Goal: Task Accomplishment & Management: Use online tool/utility

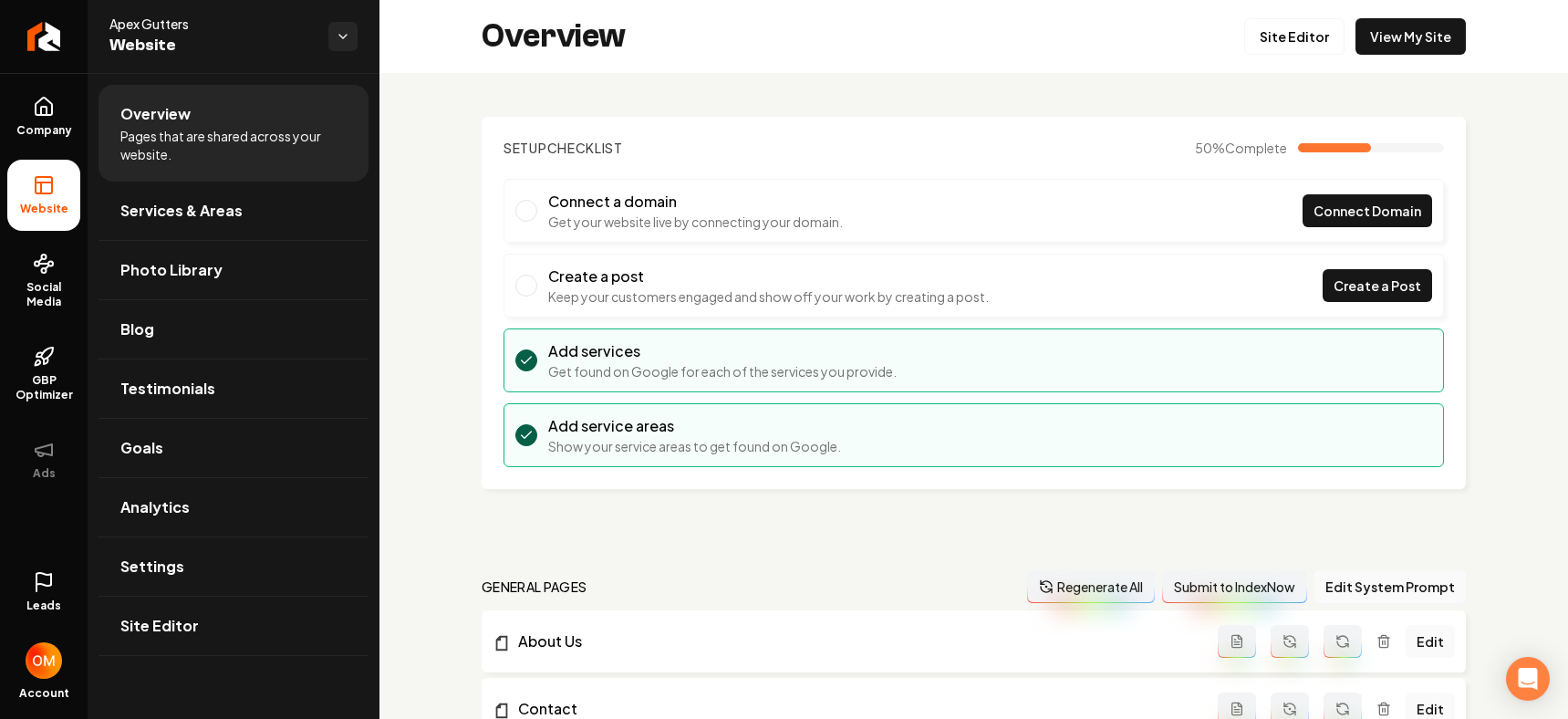
click at [49, 581] on icon at bounding box center [44, 582] width 22 height 22
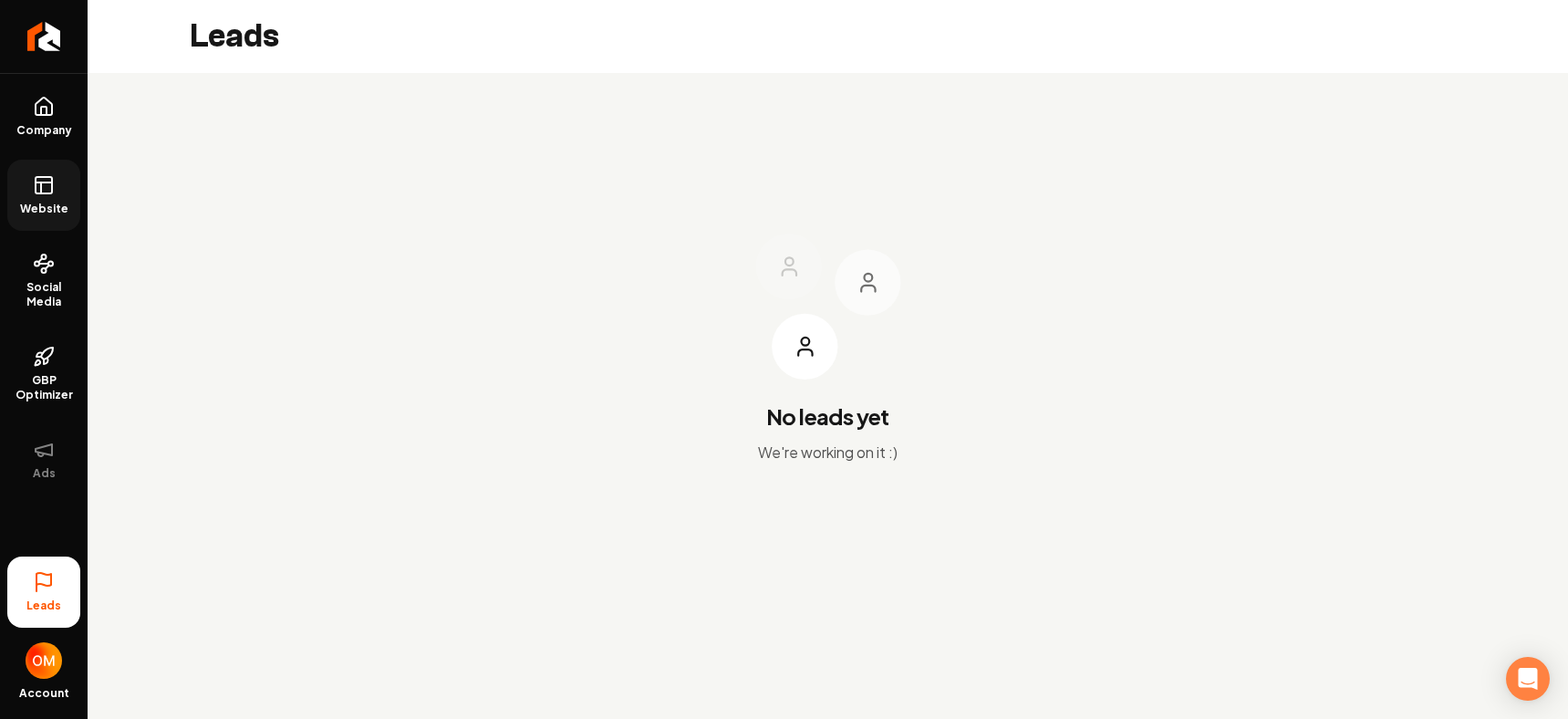
click at [30, 197] on link "Website" at bounding box center [44, 195] width 73 height 71
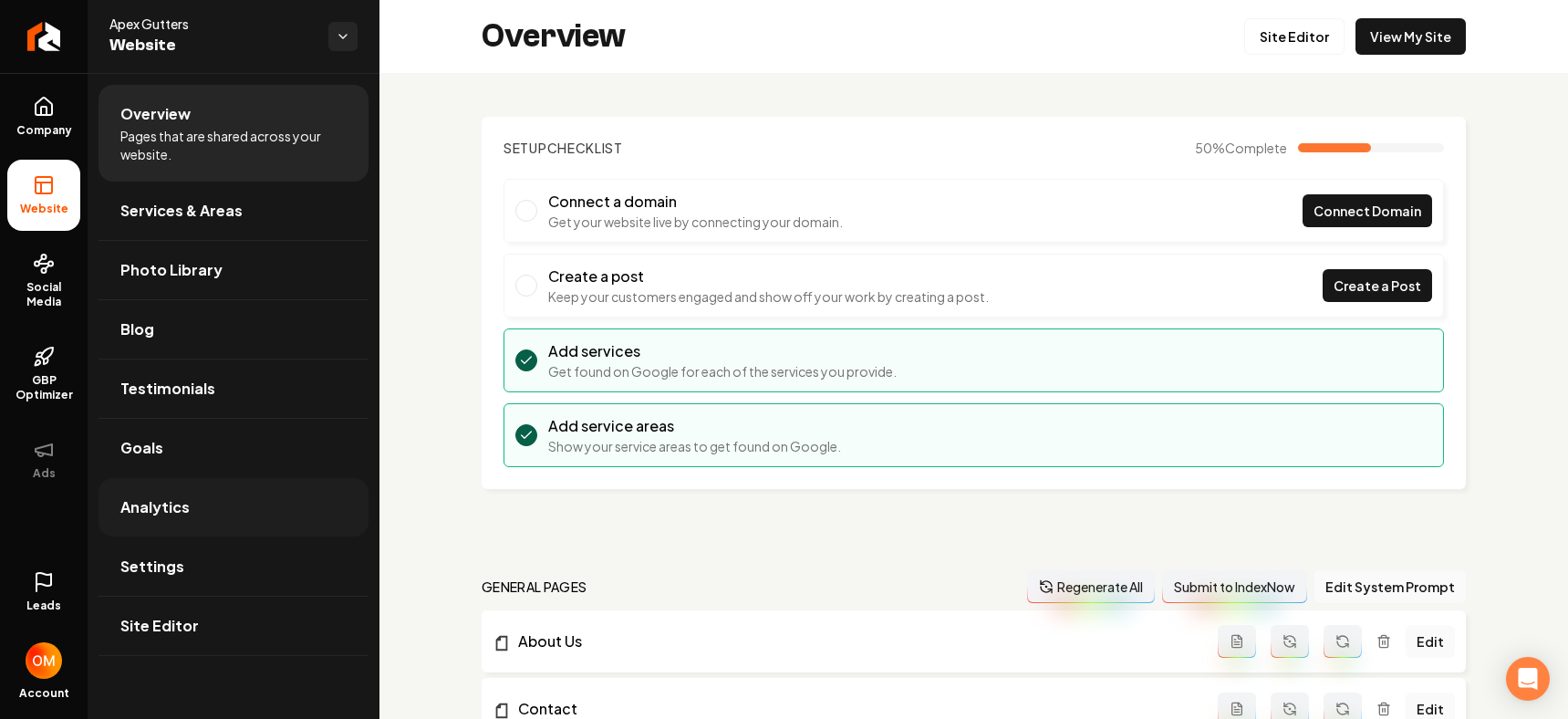
click at [193, 496] on link "Analytics" at bounding box center [233, 508] width 270 height 59
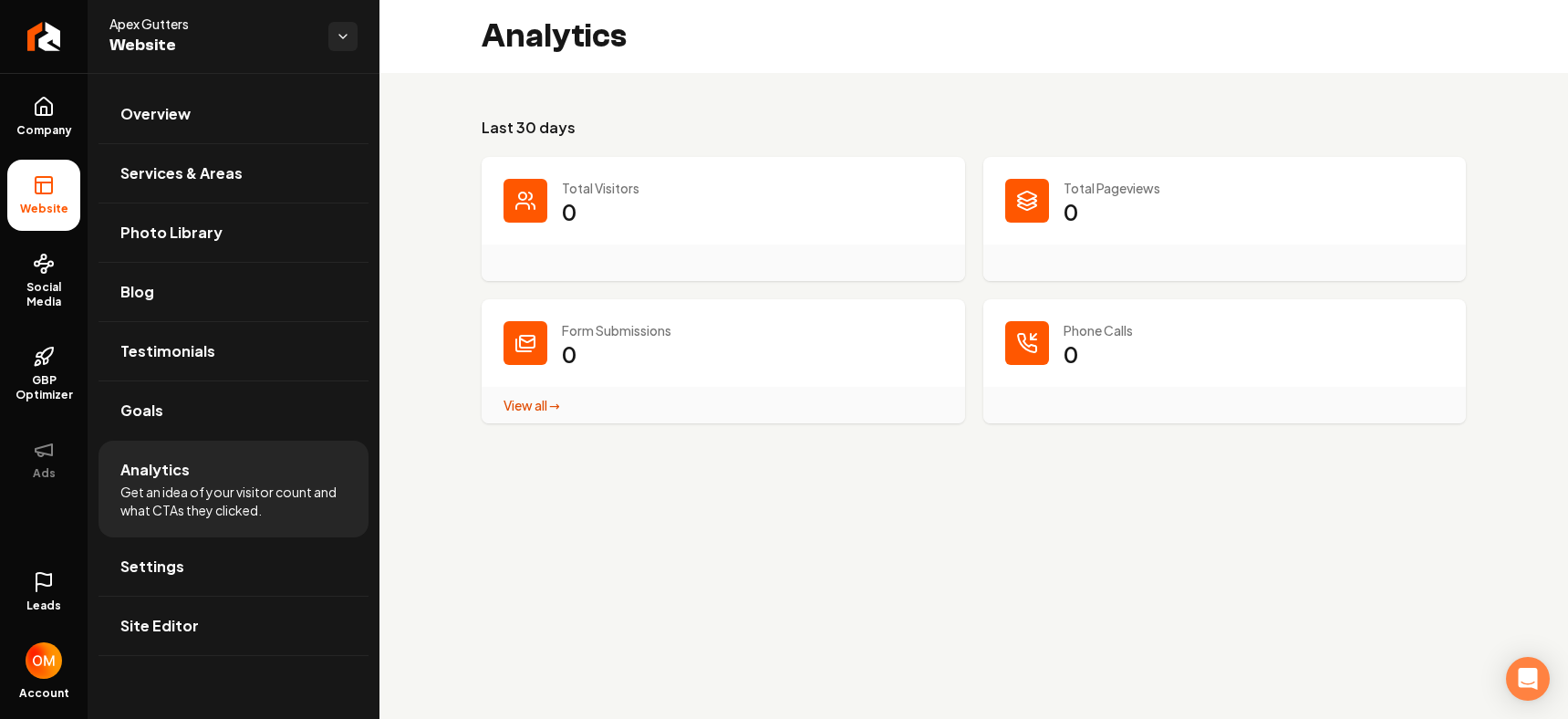
click at [49, 579] on icon at bounding box center [44, 582] width 22 height 22
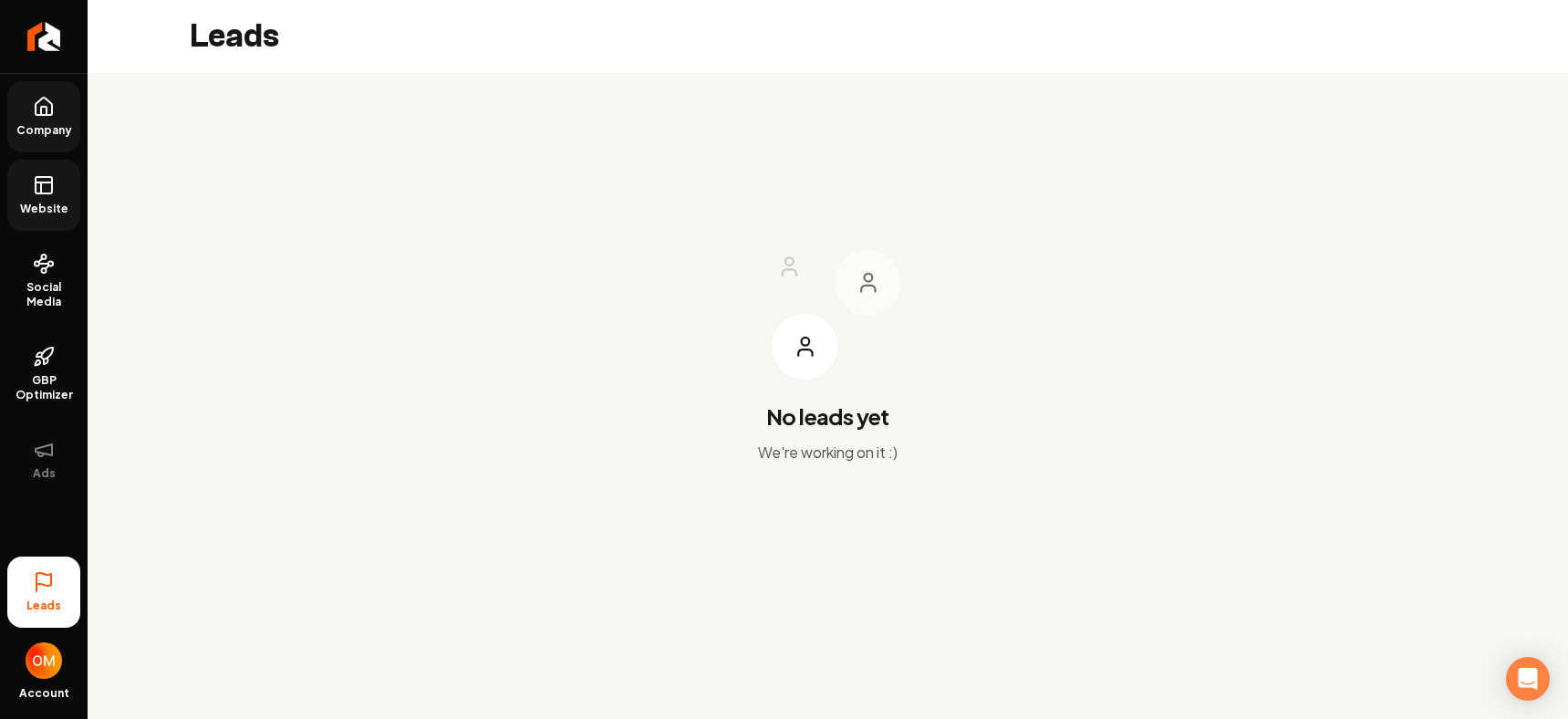
click at [48, 123] on span "Company" at bounding box center [45, 130] width 70 height 14
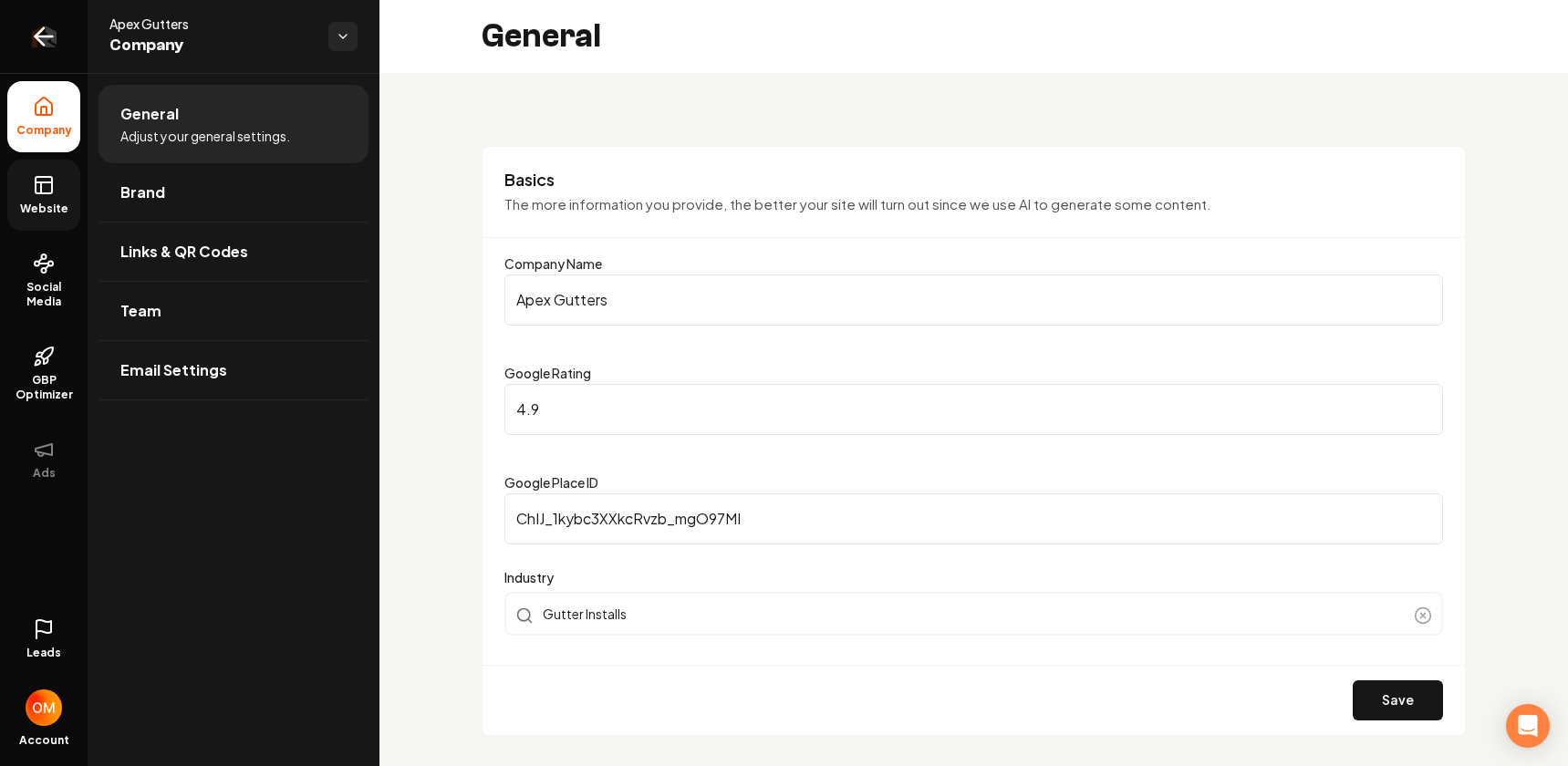
click at [49, 33] on icon "Return to dashboard" at bounding box center [44, 36] width 29 height 29
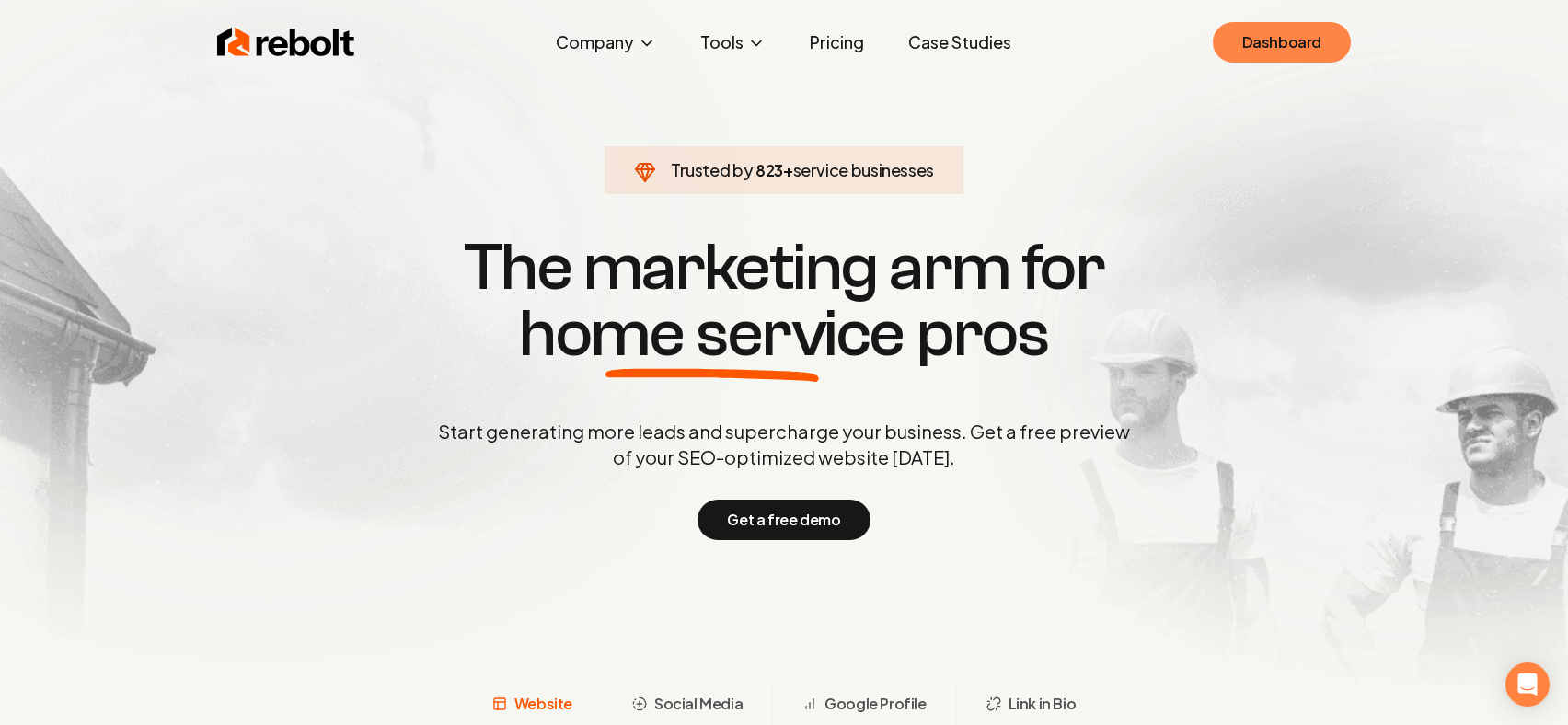
click at [1304, 49] on link "Dashboard" at bounding box center [1282, 42] width 138 height 40
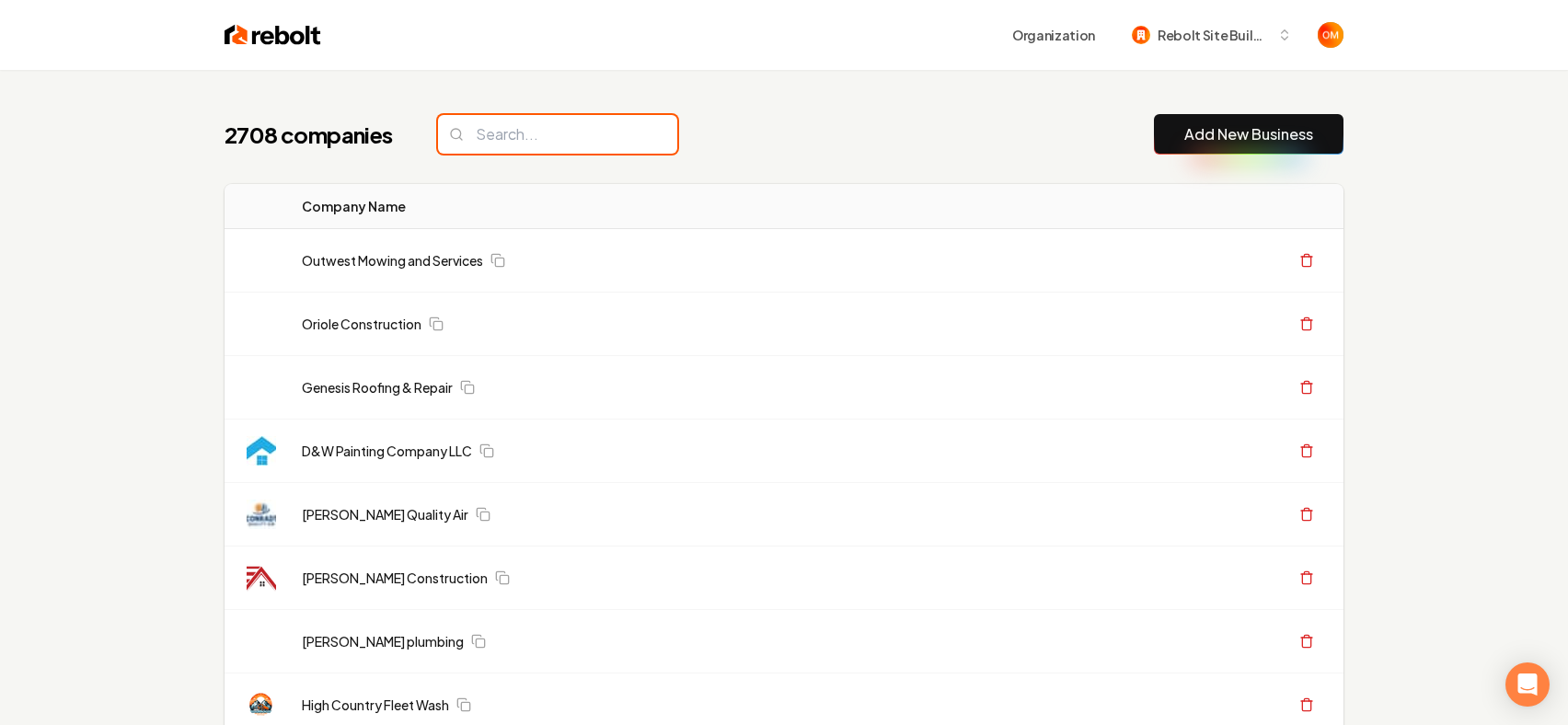
click at [483, 139] on input "search" at bounding box center [558, 134] width 239 height 38
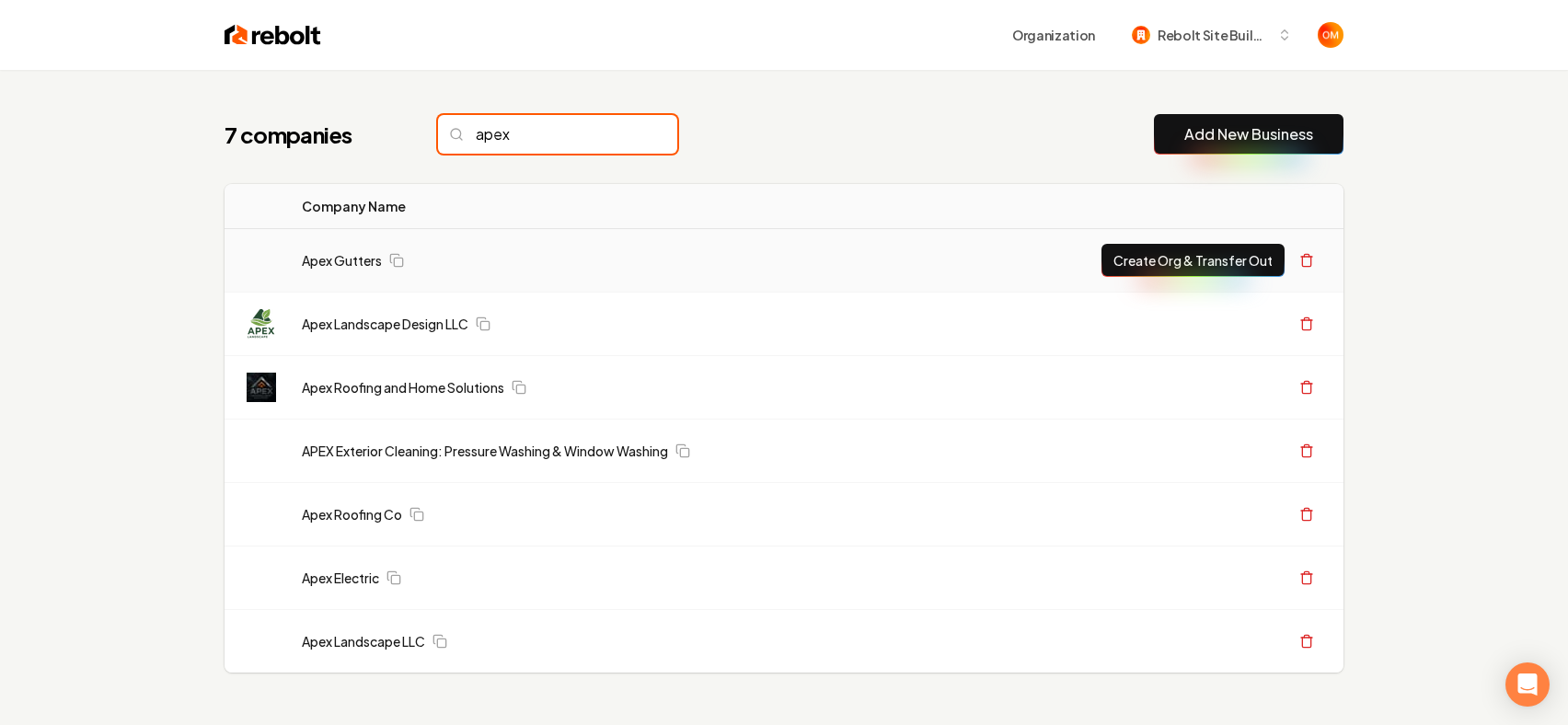
type input "apex"
click at [1193, 264] on button "Create Org & Transfer Out" at bounding box center [1193, 260] width 183 height 33
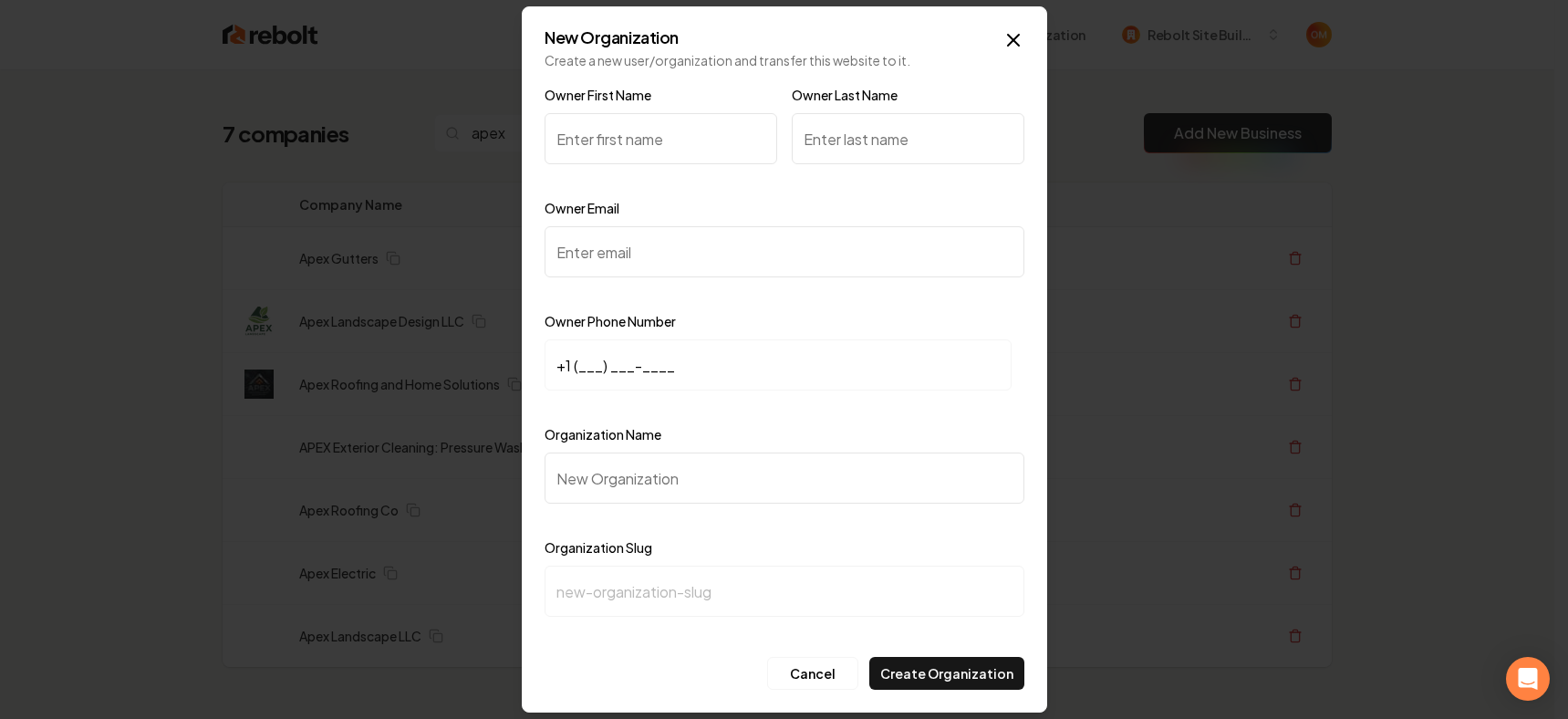
type input "J"
type input "JJ"
drag, startPoint x: 879, startPoint y: 158, endPoint x: 861, endPoint y: 127, distance: 35.8
click at [880, 159] on input "Owner Last Name" at bounding box center [908, 138] width 233 height 51
type input "Mascorro"
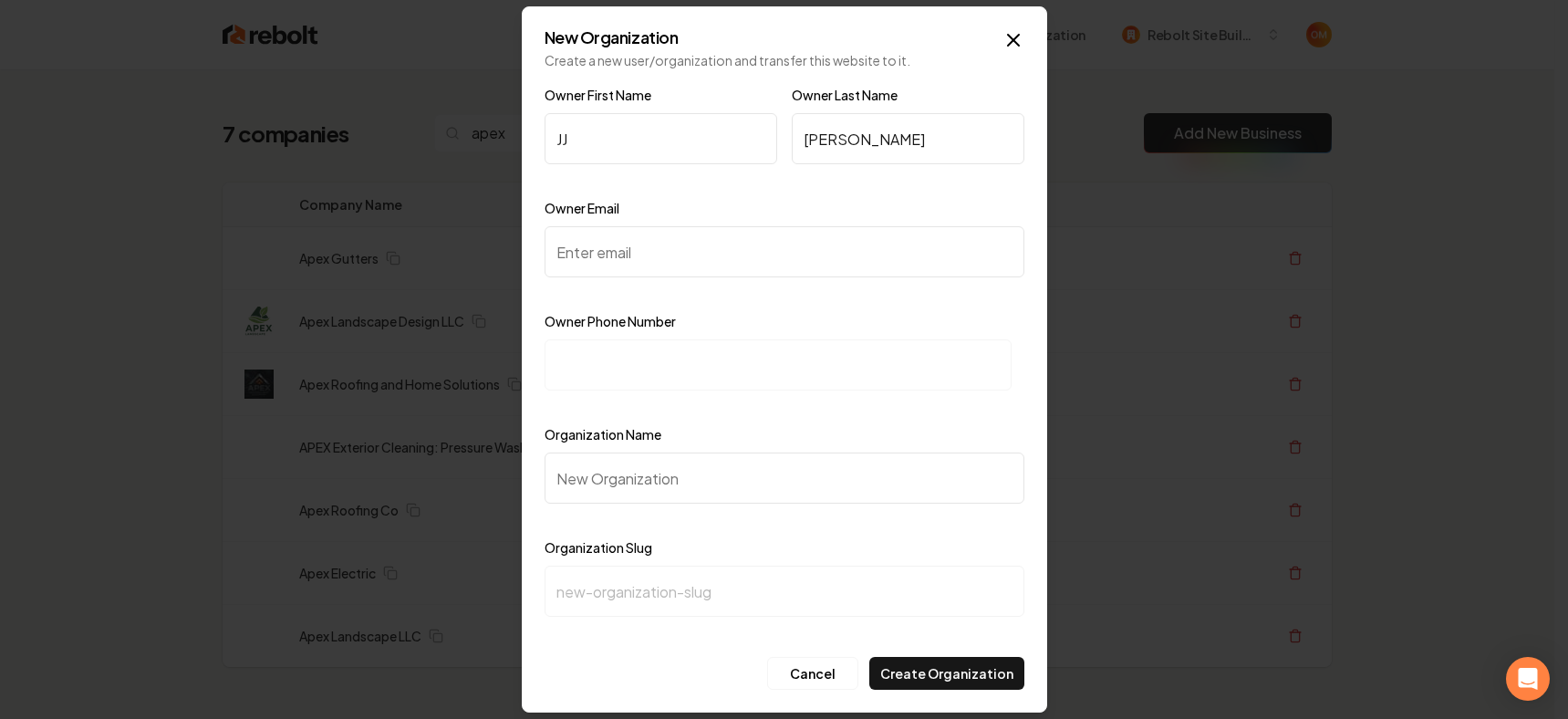
click at [748, 256] on input "Owner Email" at bounding box center [784, 252] width 480 height 51
paste input "[EMAIL_ADDRESS][DOMAIN_NAME]"
type input "[EMAIL_ADDRESS][DOMAIN_NAME]"
click at [696, 366] on input at bounding box center [777, 365] width 467 height 51
paste input "+1 (512) 749-1099"
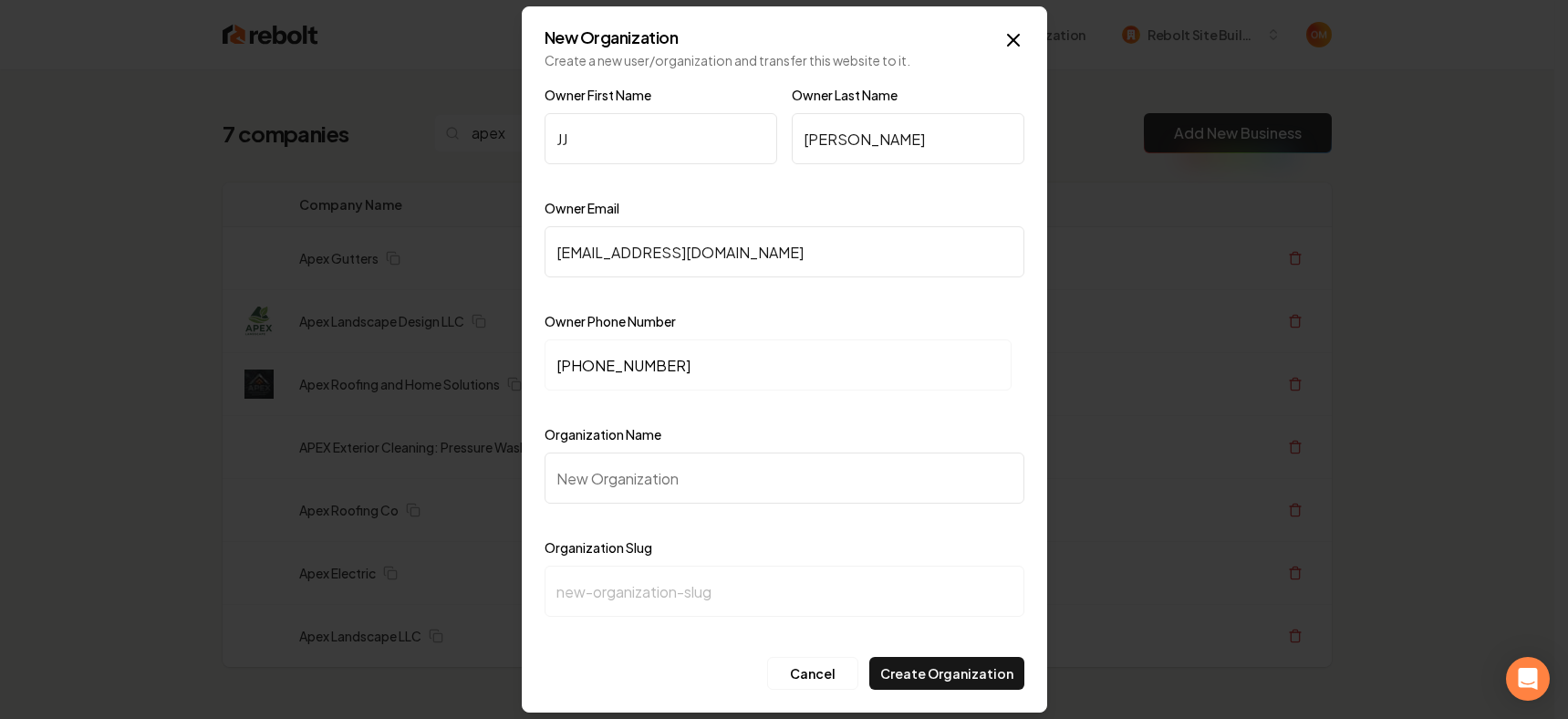
type input "+1 (512) 749-1099"
click at [685, 484] on input "Organization Name" at bounding box center [784, 478] width 480 height 51
type input "S"
type input "s"
type input "A"
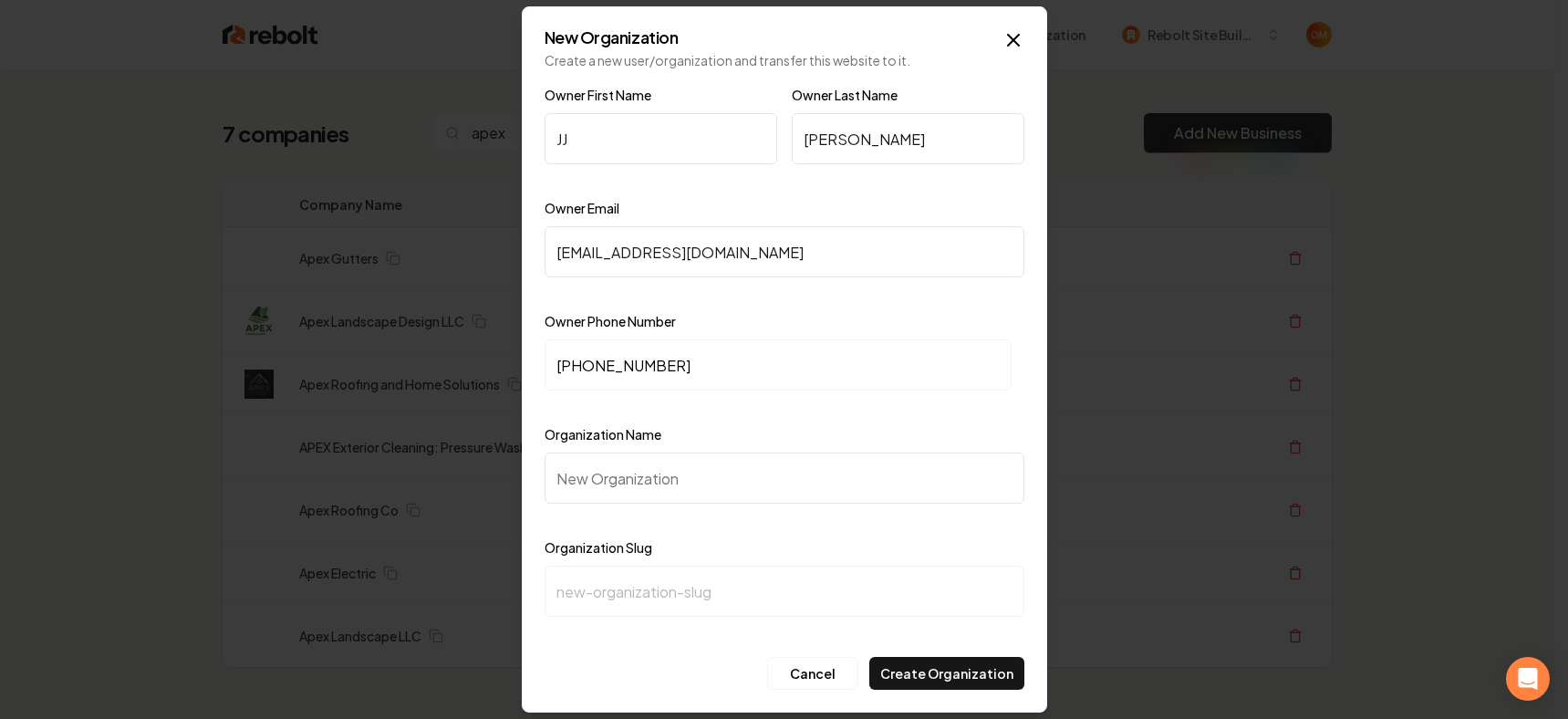
type input "a"
type input "Ap"
type input "ap"
type input "Ape"
type input "ape"
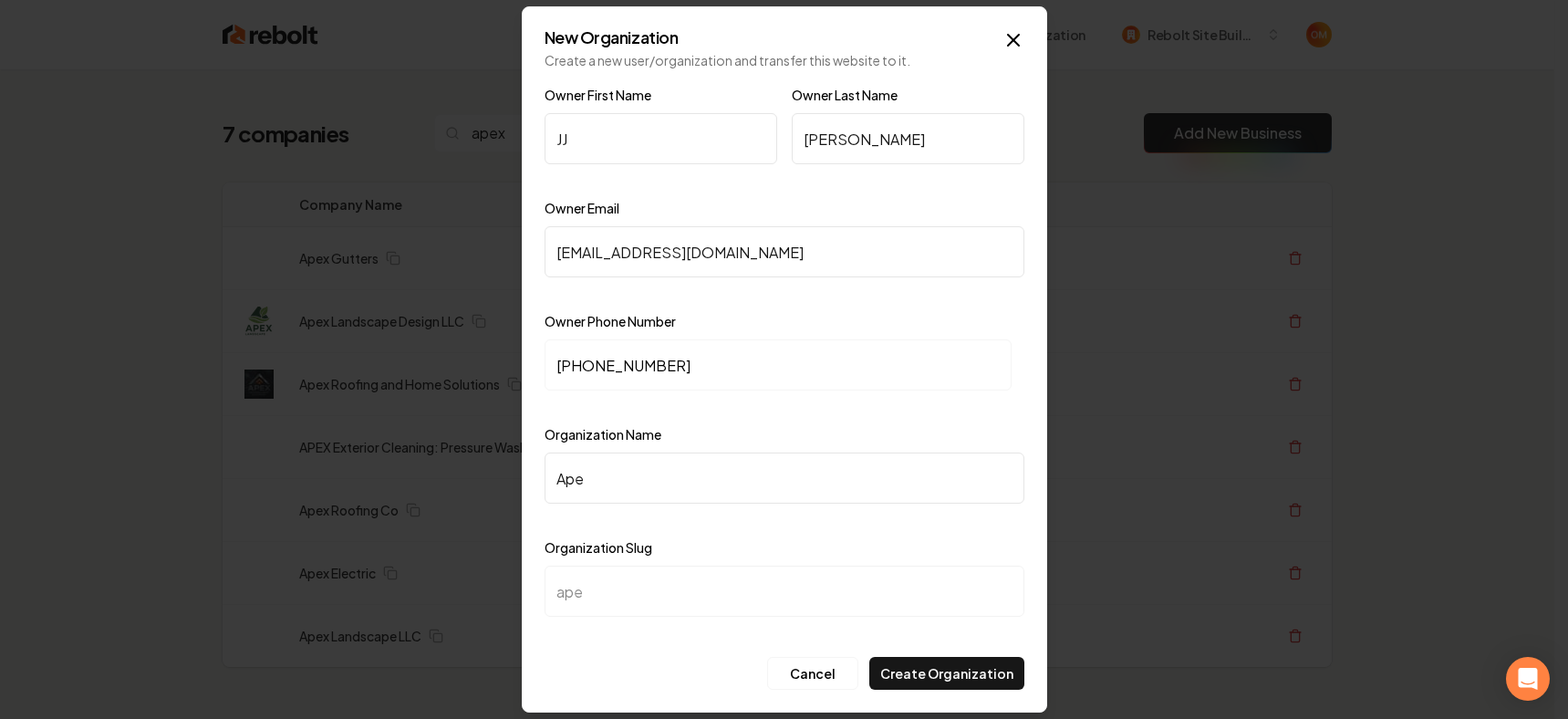
type input "Apex"
type input "apex"
type input "Apex G"
type input "apex-g"
type input "Apex Gu"
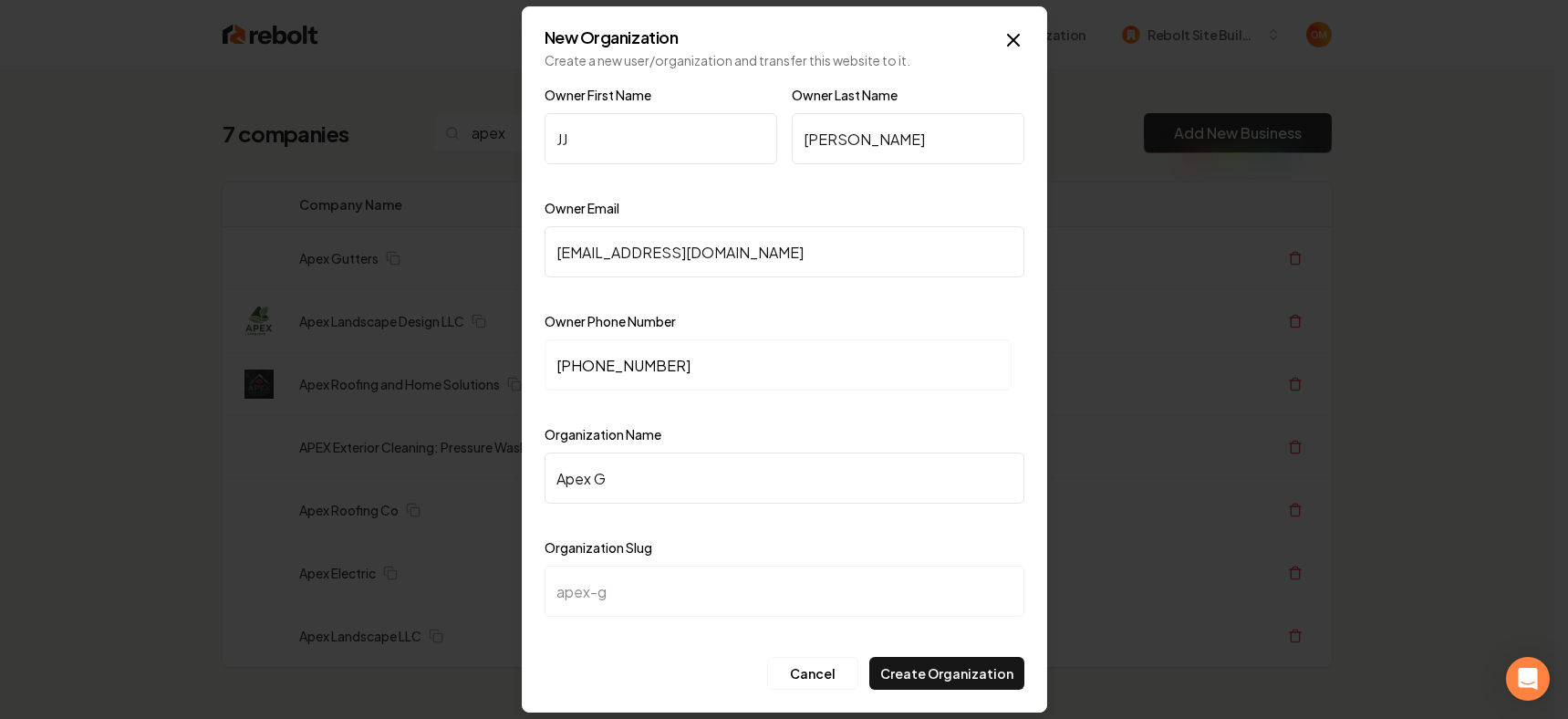
type input "apex-gu"
type input "Apex Gut"
type input "apex-gut"
type input "Apex Gutt"
type input "apex-gutt"
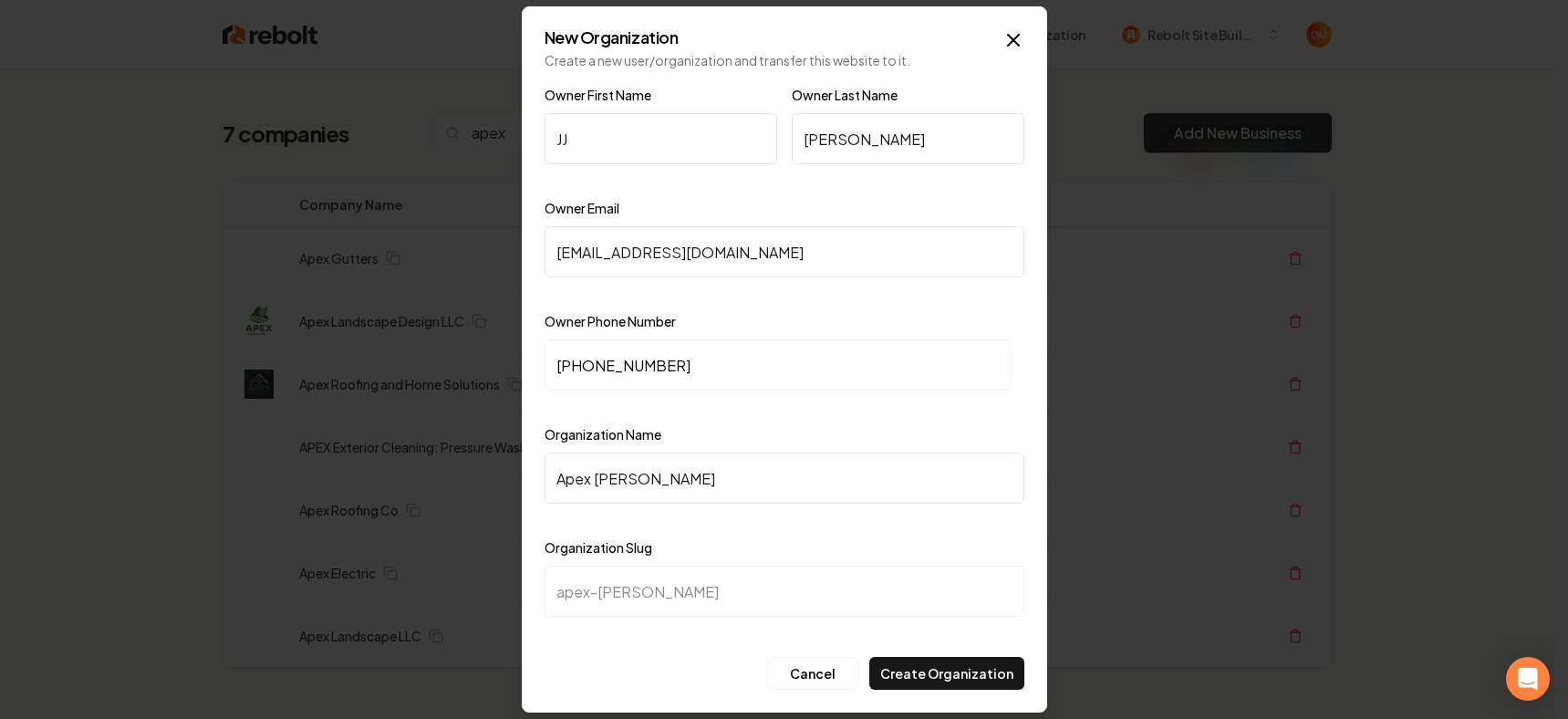
type input "Apex Gutte"
type input "apex-gutte"
type input "Apex Gutter"
type input "apex-gutter"
type input "Apex Gutters"
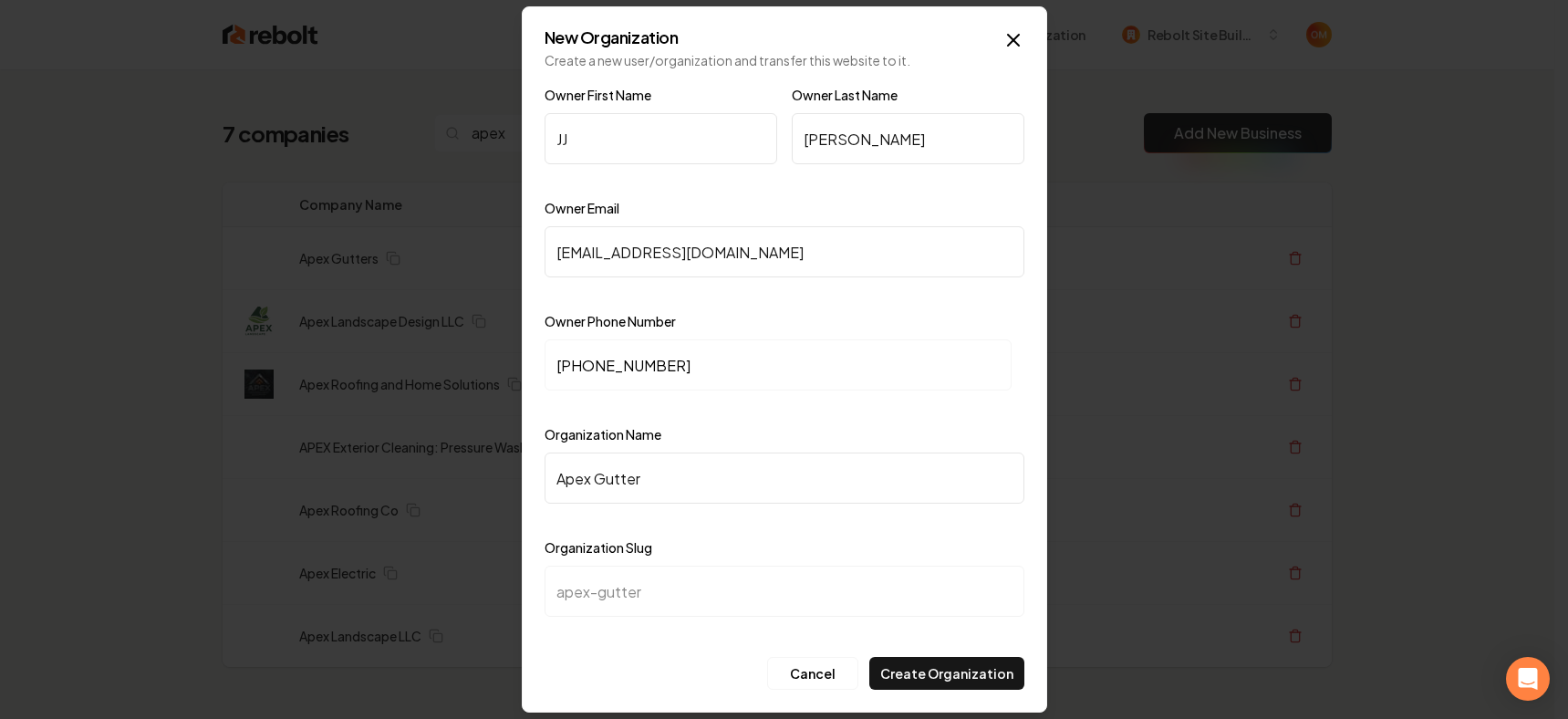
type input "apex-gutters"
type input "Apex Gutters"
click at [636, 689] on div "Cancel Create Organization" at bounding box center [784, 674] width 480 height 33
click at [922, 685] on button "Create Organization" at bounding box center [947, 674] width 155 height 33
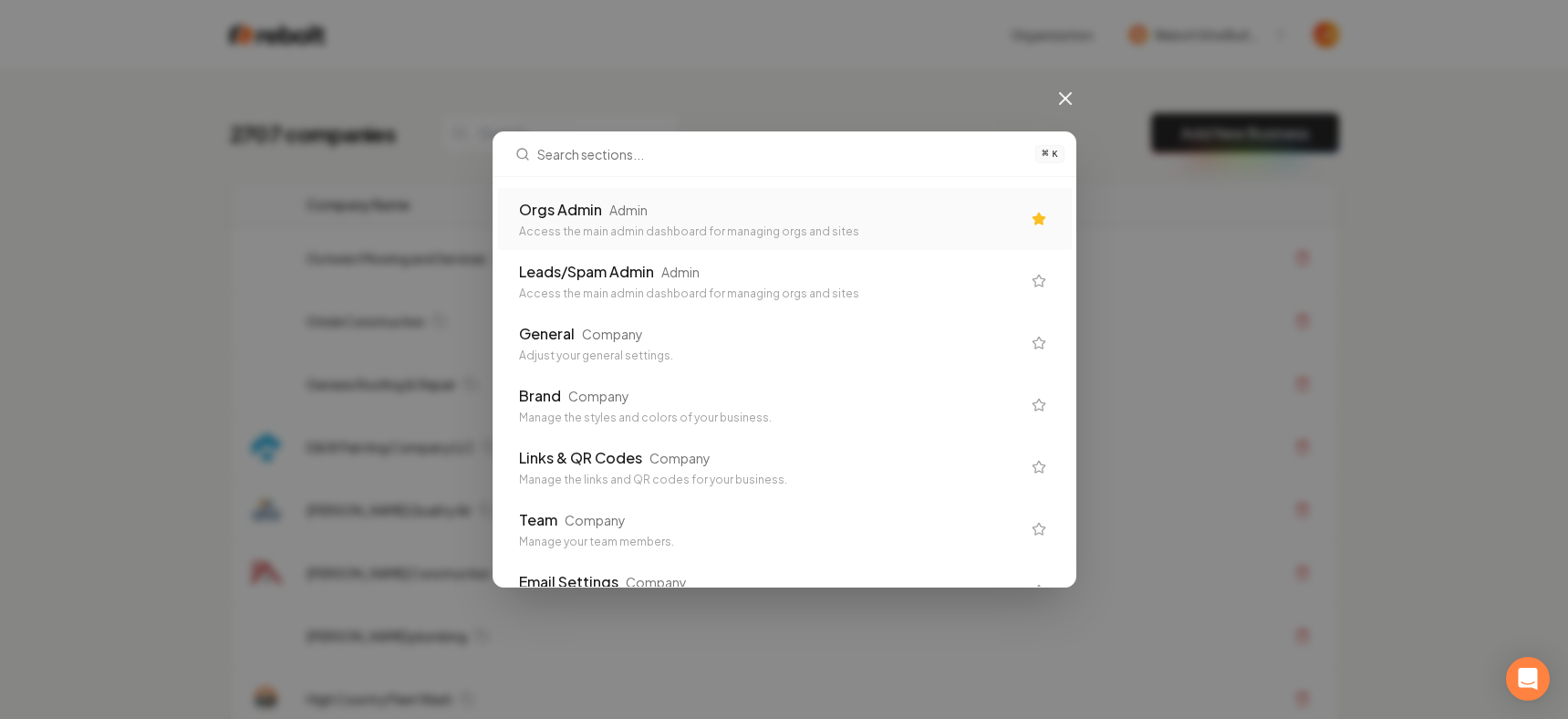
click at [677, 221] on div "Orgs Admin Admin Access the main admin dashboard for managing orgs and sites" at bounding box center [770, 219] width 502 height 40
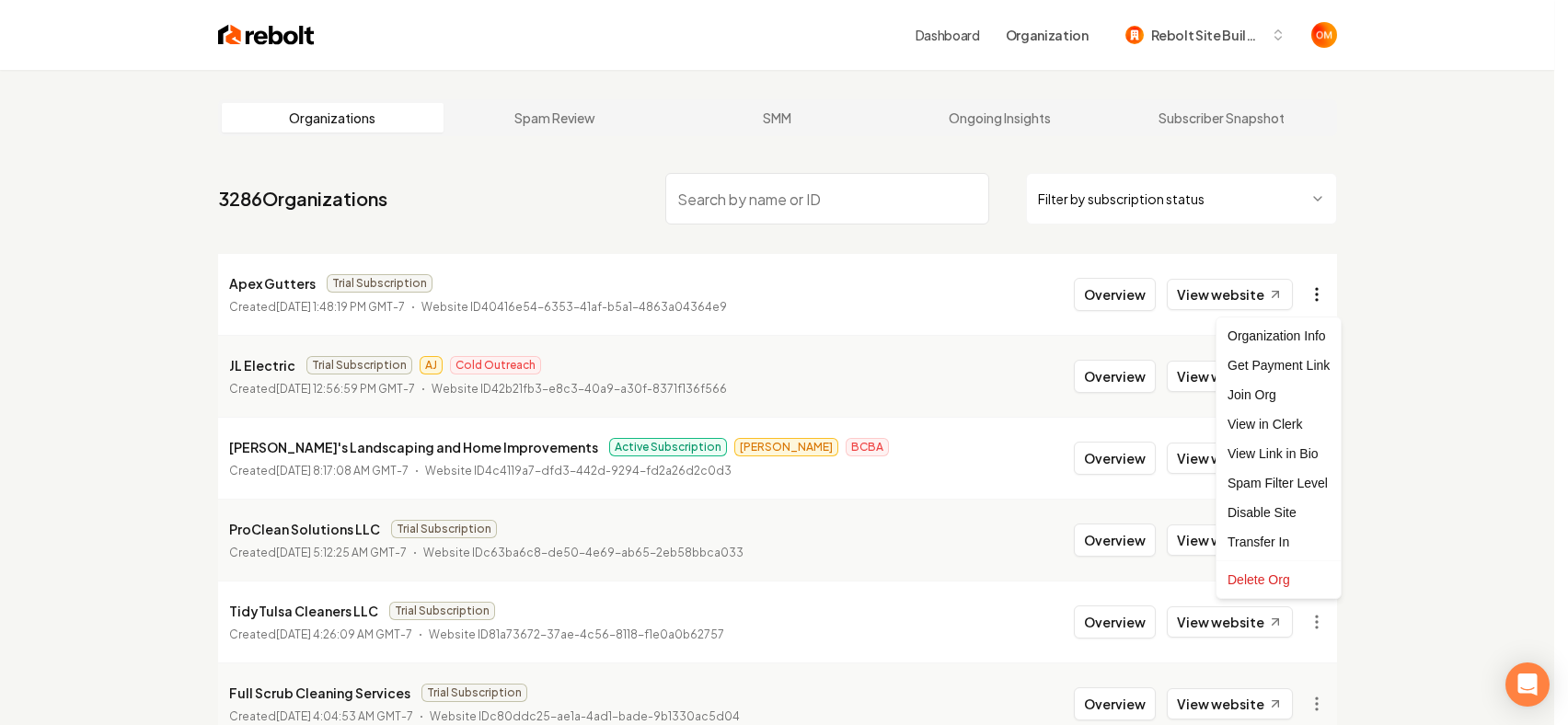
click at [1327, 295] on html "Dashboard Organization Rebolt Site Builder Organizations Spam Review SMM Ongoin…" at bounding box center [784, 362] width 1568 height 725
click at [1398, 254] on html "Dashboard Organization Rebolt Site Builder Organizations Spam Review SMM Ongoin…" at bounding box center [791, 362] width 1582 height 725
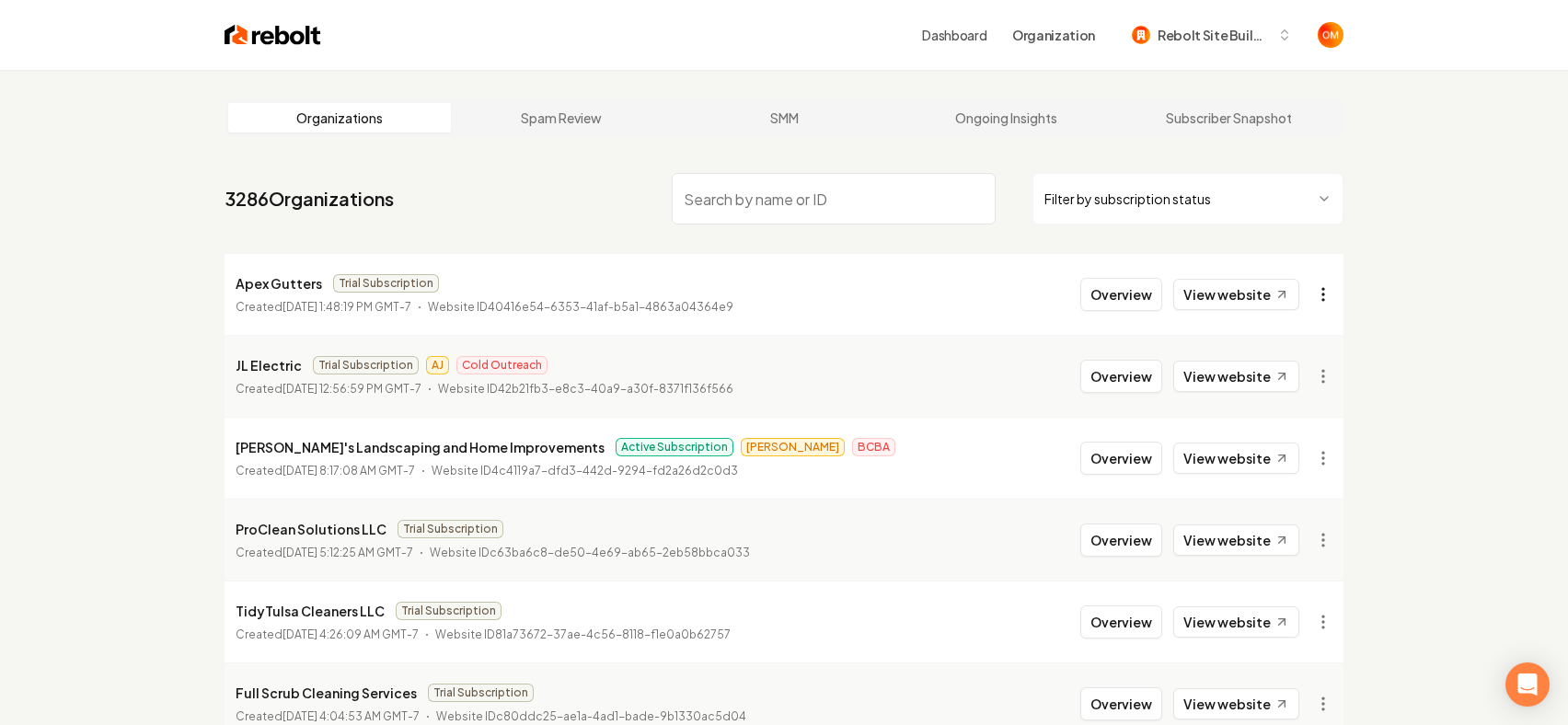
click at [1325, 295] on html "Dashboard Organization Rebolt Site Builder Organizations Spam Review SMM Ongoin…" at bounding box center [784, 362] width 1568 height 725
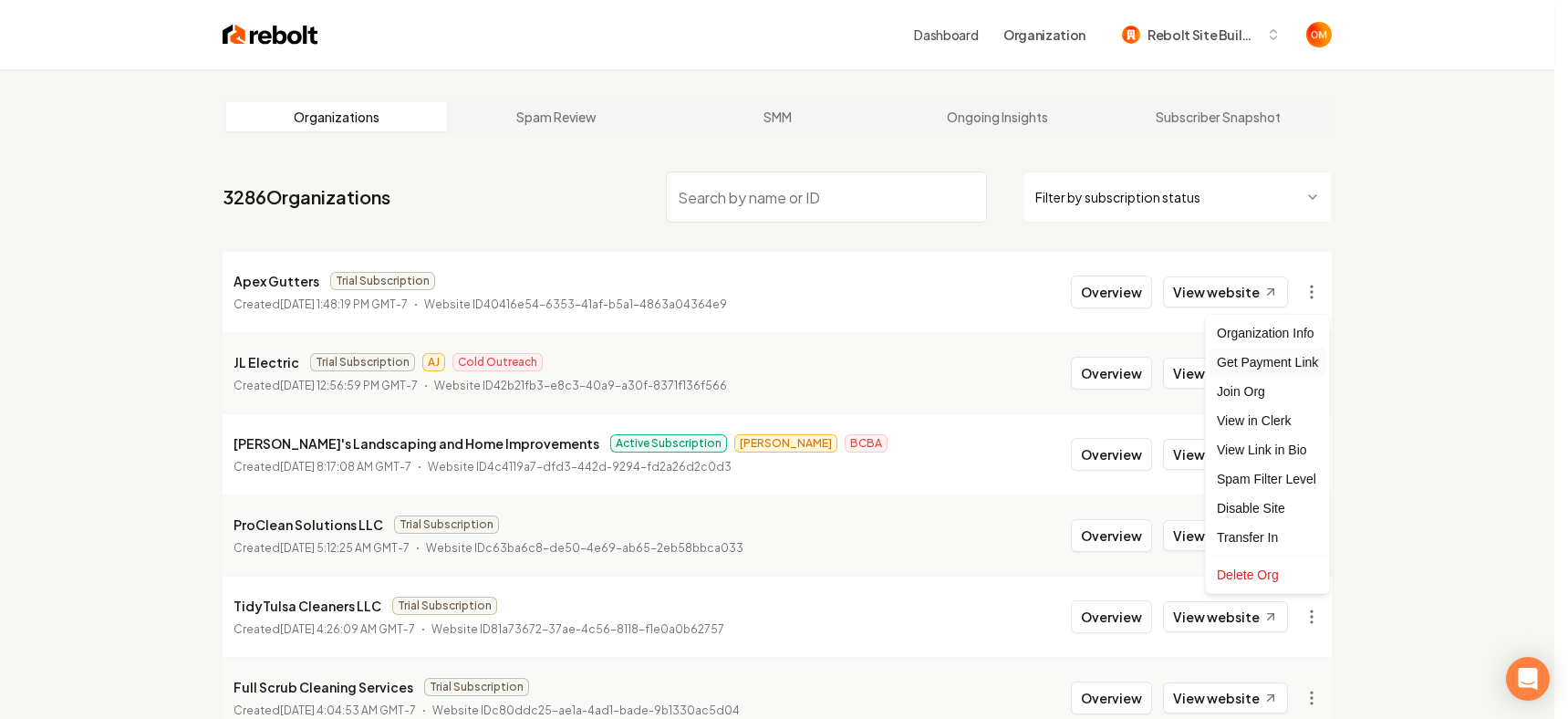
click at [1280, 359] on div "Get Payment Link" at bounding box center [1267, 362] width 116 height 29
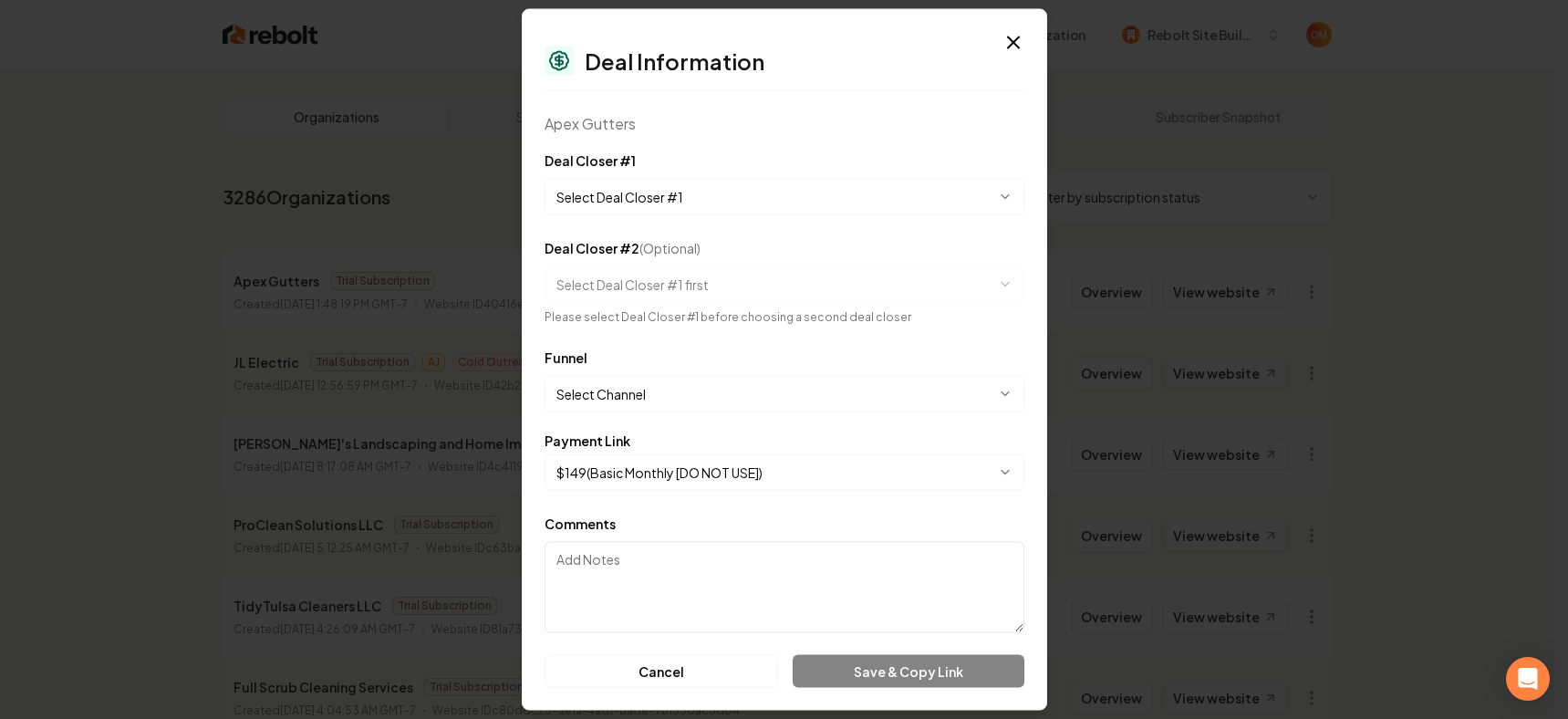
click at [615, 201] on body "Dashboard Organization Rebolt Site Builder Organizations Spam Review SMM Ongoin…" at bounding box center [776, 359] width 1554 height 719
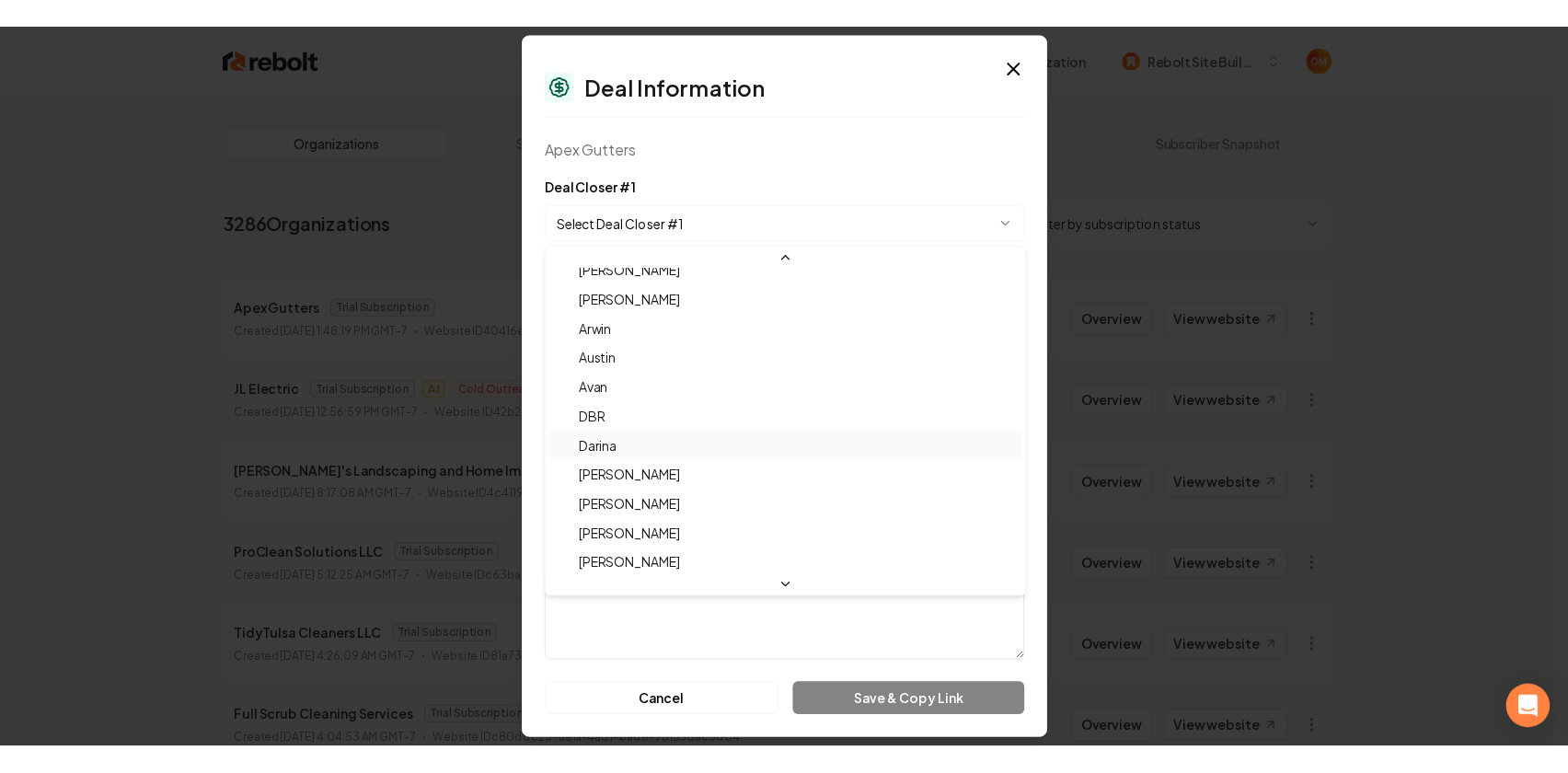
scroll to position [61, 0]
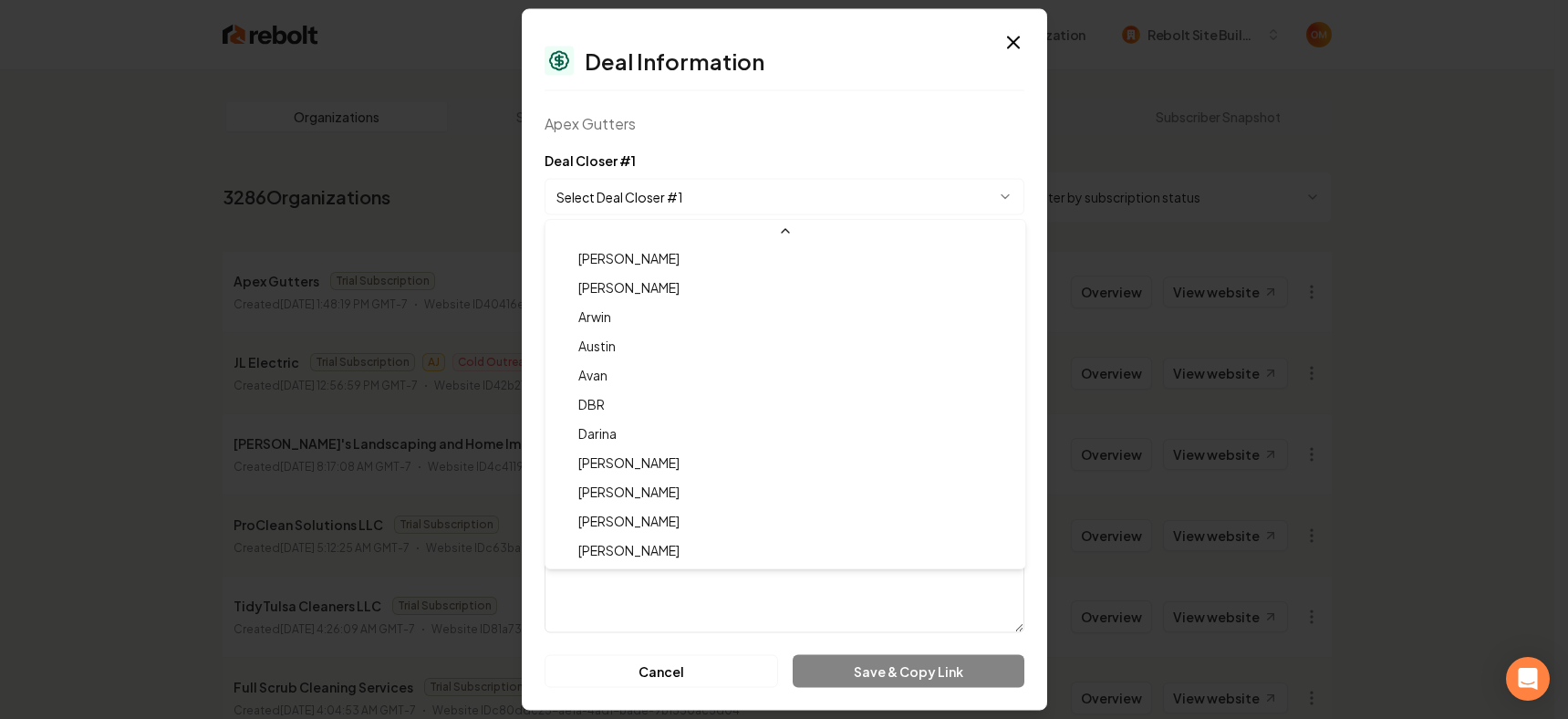
select select "**********"
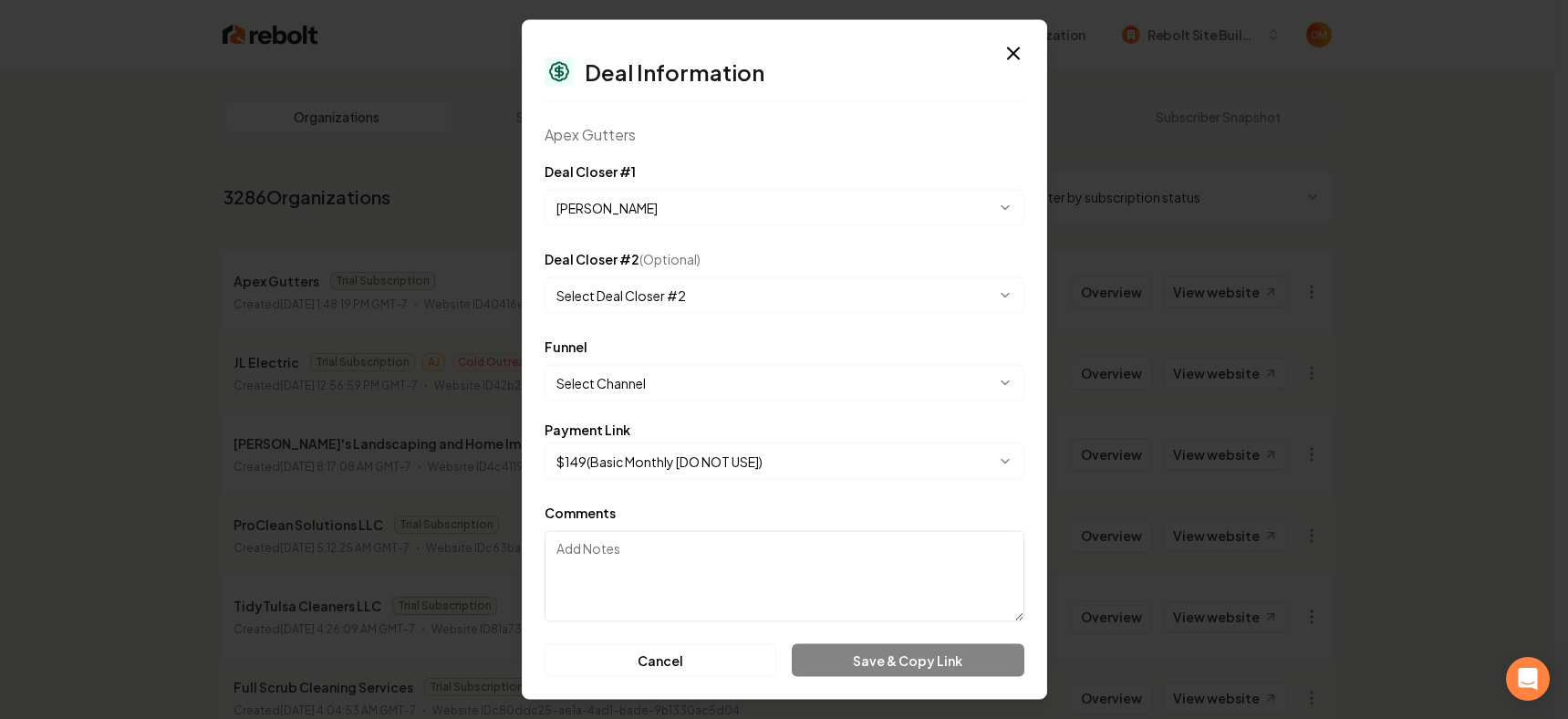
click at [645, 386] on body "Dashboard Organization Rebolt Site Builder Organizations Spam Review SMM Ongoin…" at bounding box center [776, 359] width 1554 height 719
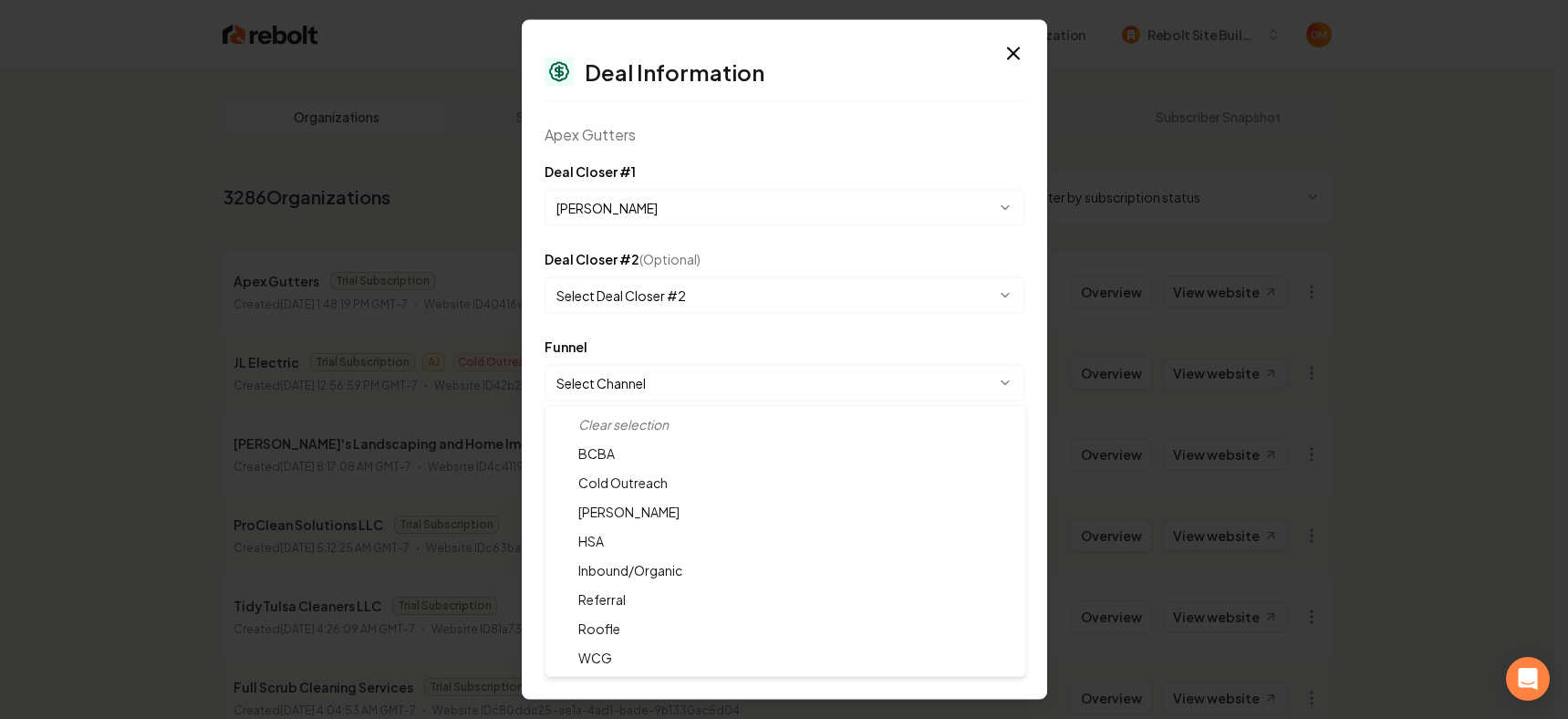
select select "**********"
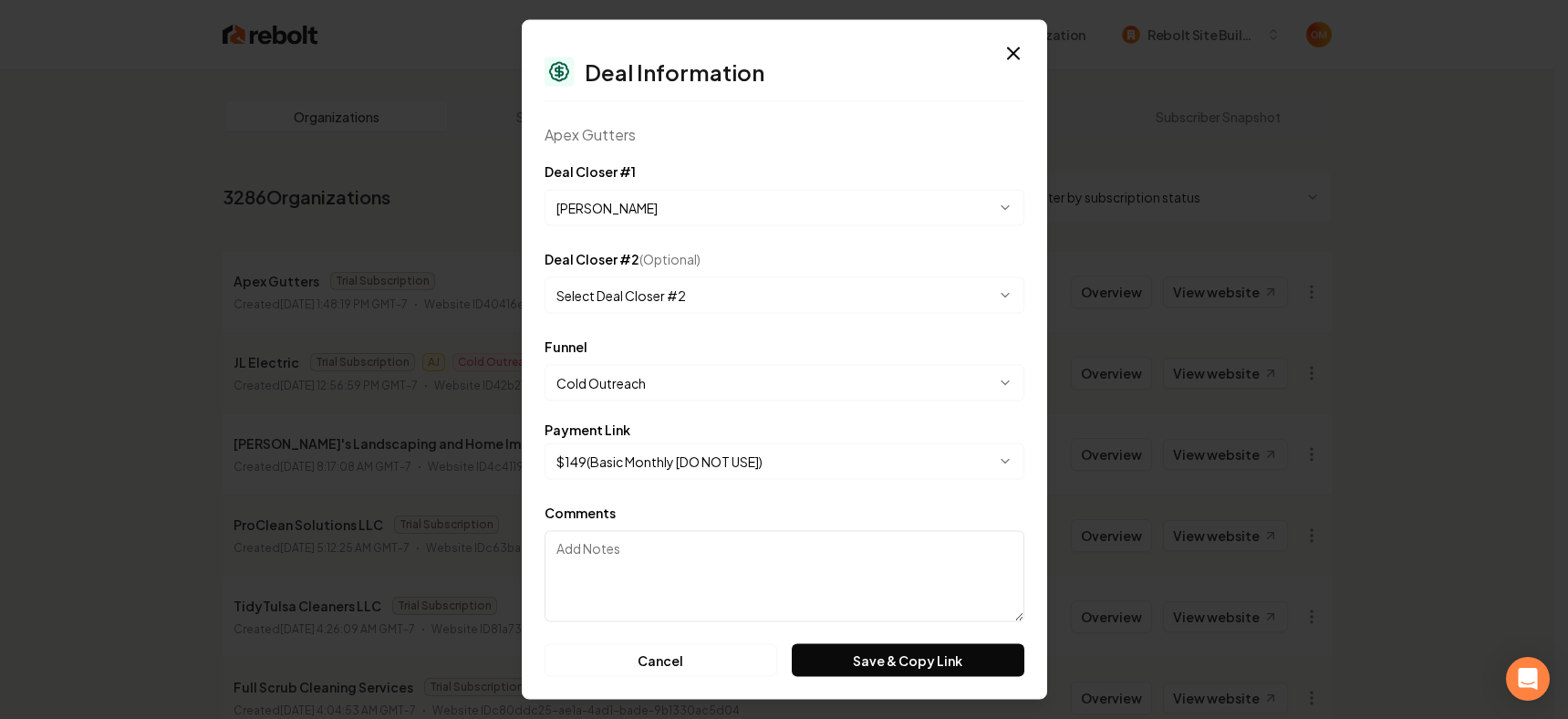
click at [683, 460] on body "Dashboard Organization Rebolt Site Builder Organizations Spam Review SMM Ongoin…" at bounding box center [776, 359] width 1554 height 719
click at [829, 153] on div "**********" at bounding box center [784, 360] width 526 height 680
click at [861, 666] on button "Save & Copy Link" at bounding box center [907, 660] width 232 height 33
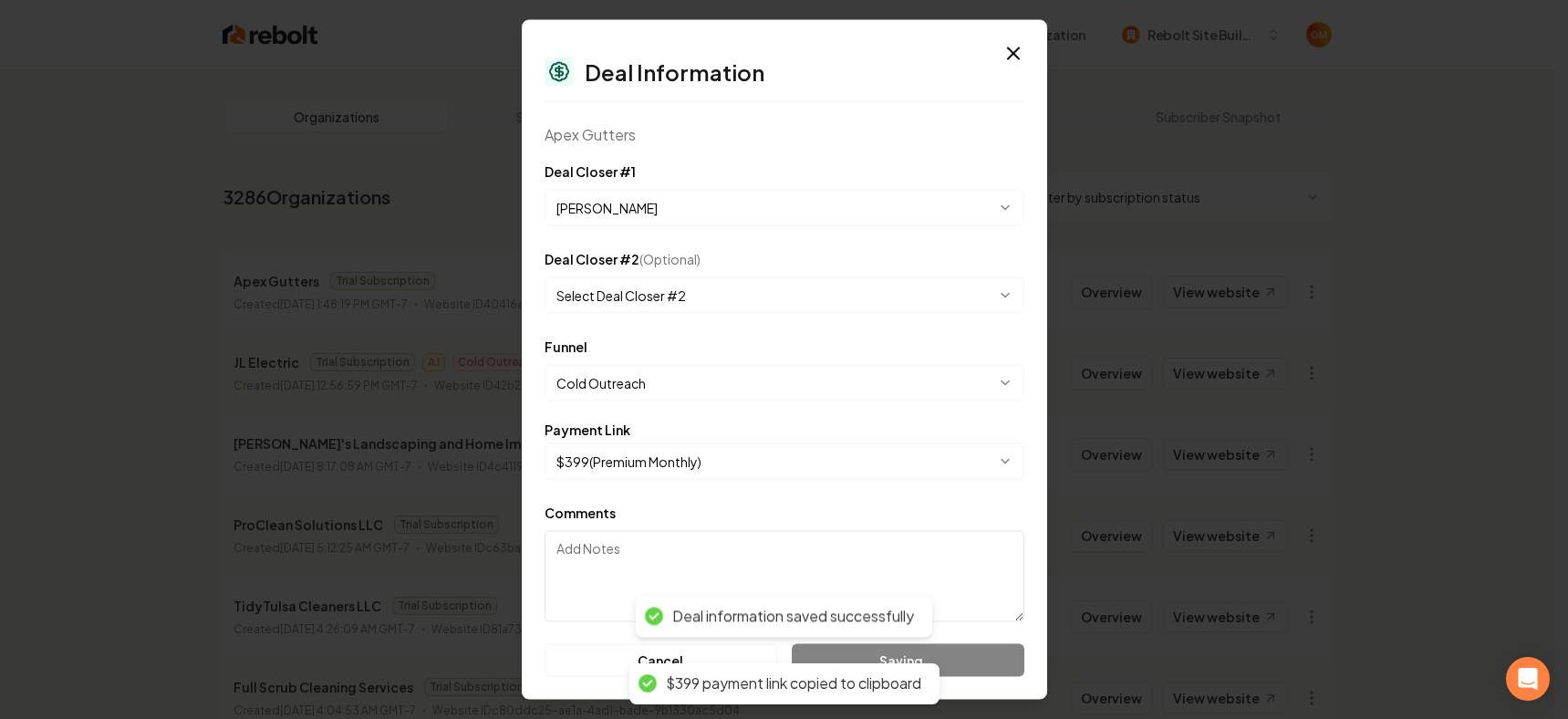
select select "**********"
